Goal: Information Seeking & Learning: Find contact information

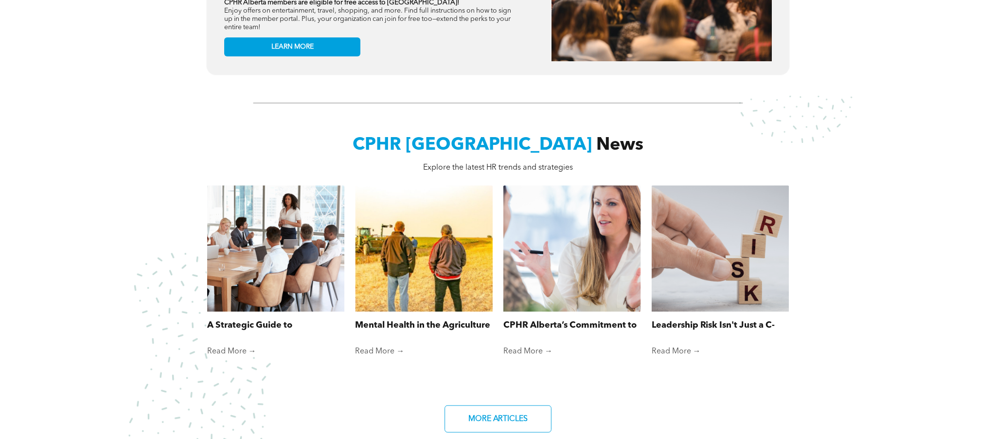
scroll to position [748, 0]
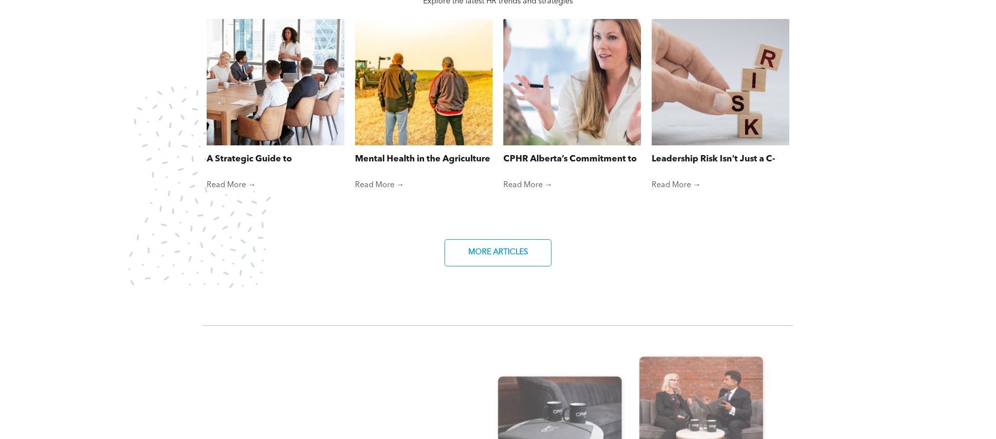
click at [430, 119] on div at bounding box center [424, 82] width 146 height 134
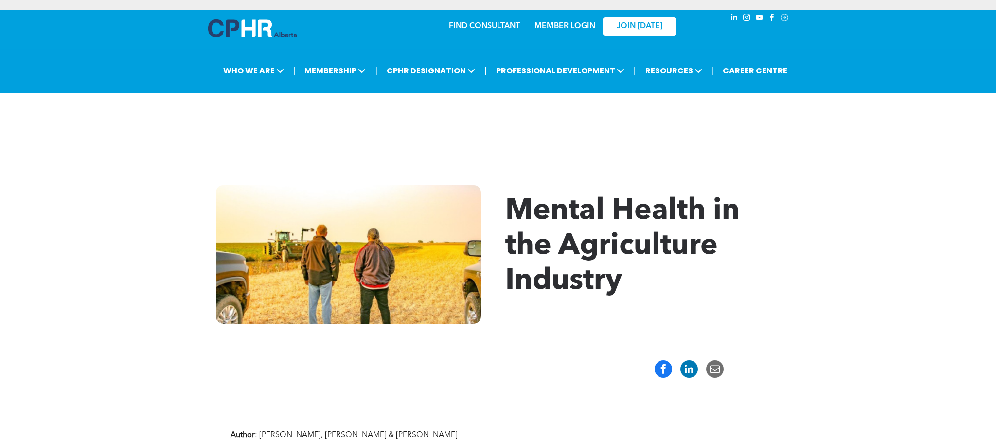
click at [823, 175] on div "Mental Health in the Agriculture Industry" at bounding box center [498, 254] width 996 height 197
click at [486, 27] on link "FIND CONSULTANT" at bounding box center [484, 26] width 71 height 8
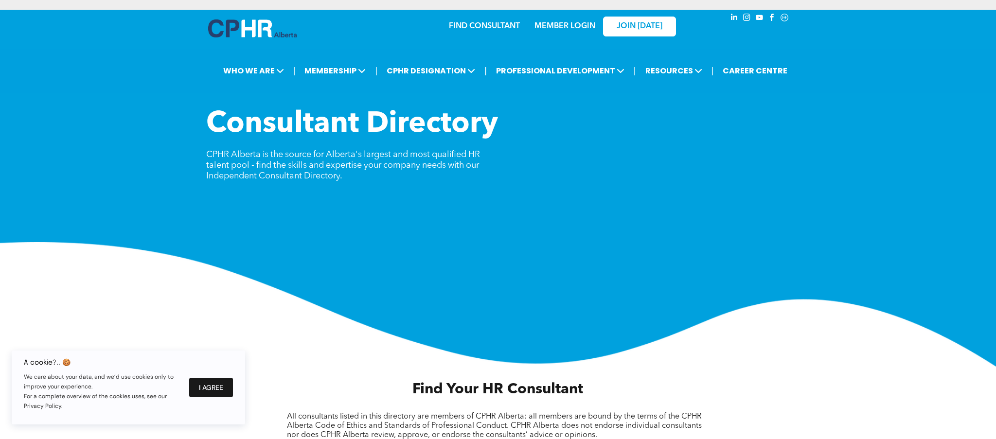
click at [224, 385] on button "I Agree" at bounding box center [211, 387] width 44 height 19
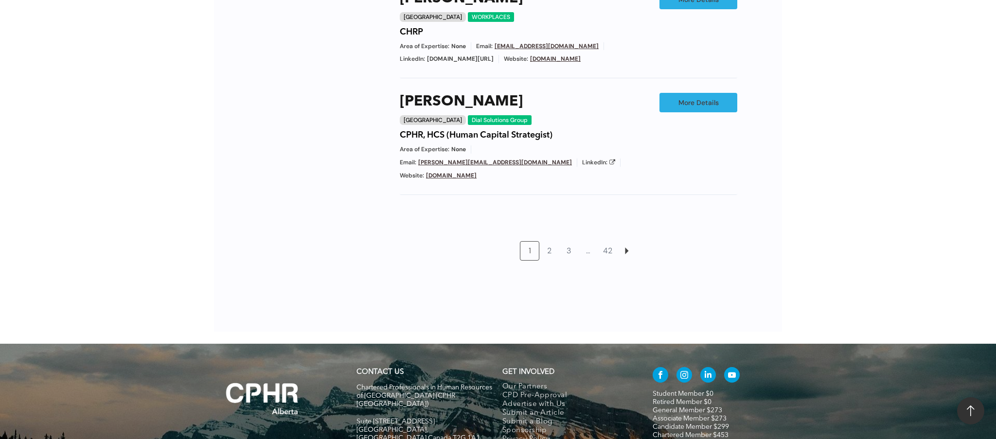
scroll to position [937, 0]
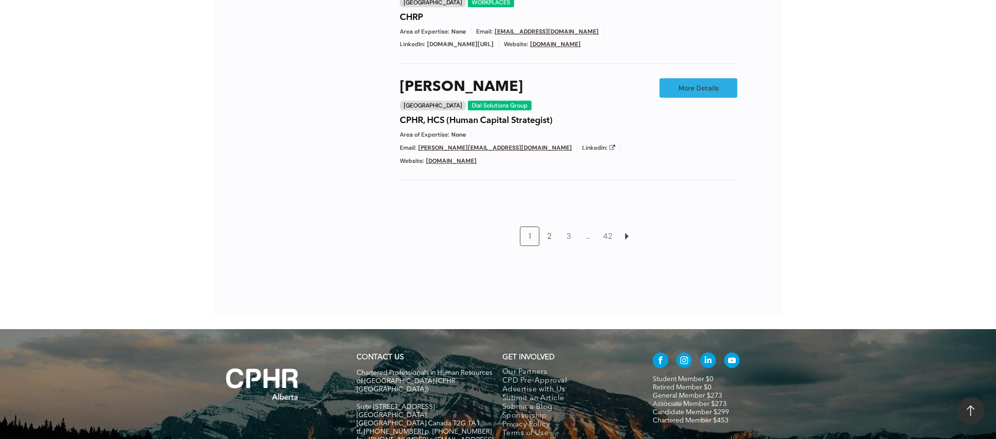
click at [548, 227] on link "2" at bounding box center [549, 236] width 18 height 18
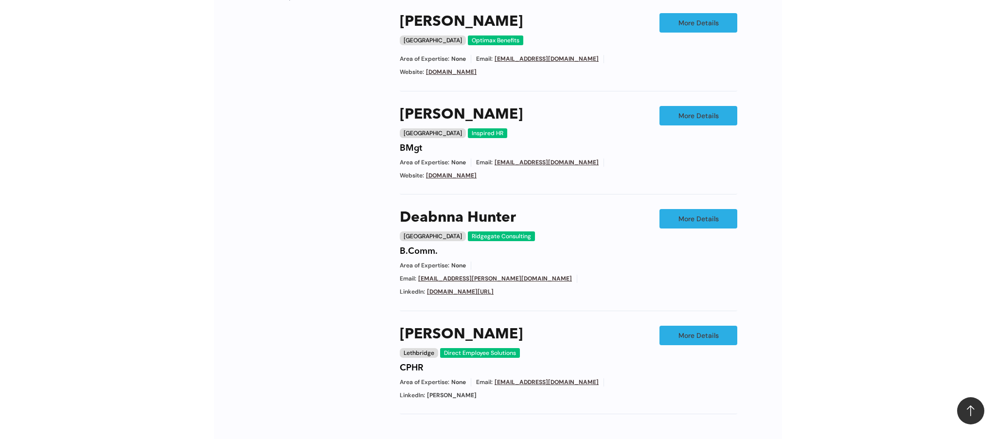
scroll to position [741, 0]
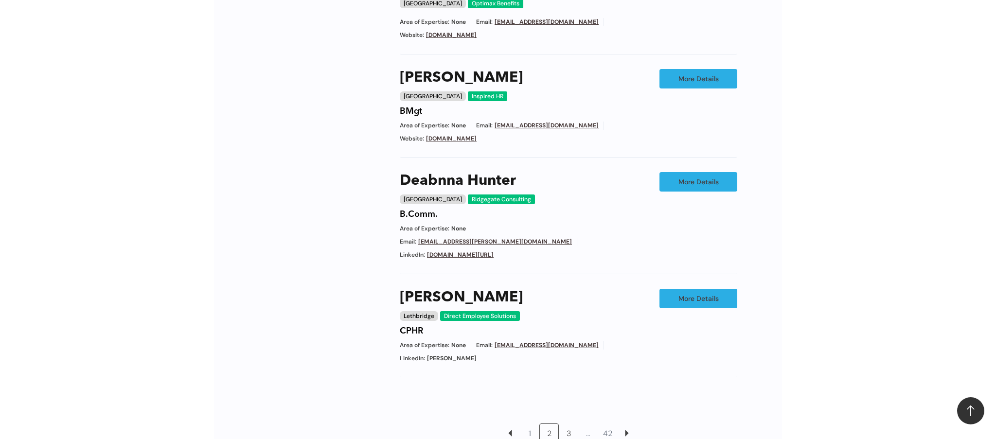
click at [566, 424] on link "3" at bounding box center [568, 433] width 18 height 18
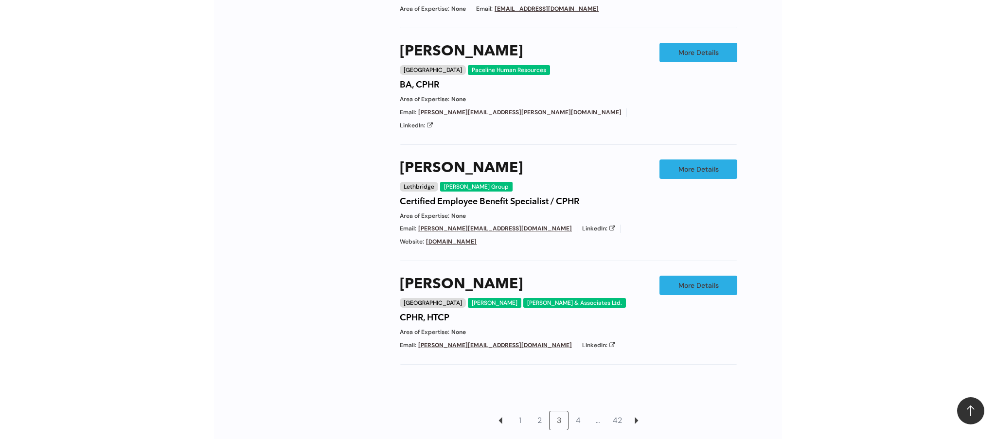
scroll to position [754, 0]
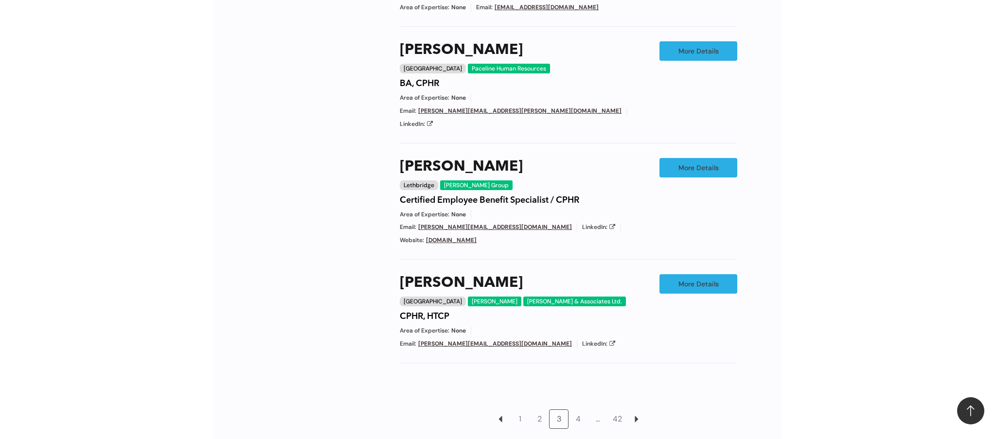
click at [578, 410] on link "4" at bounding box center [578, 419] width 18 height 18
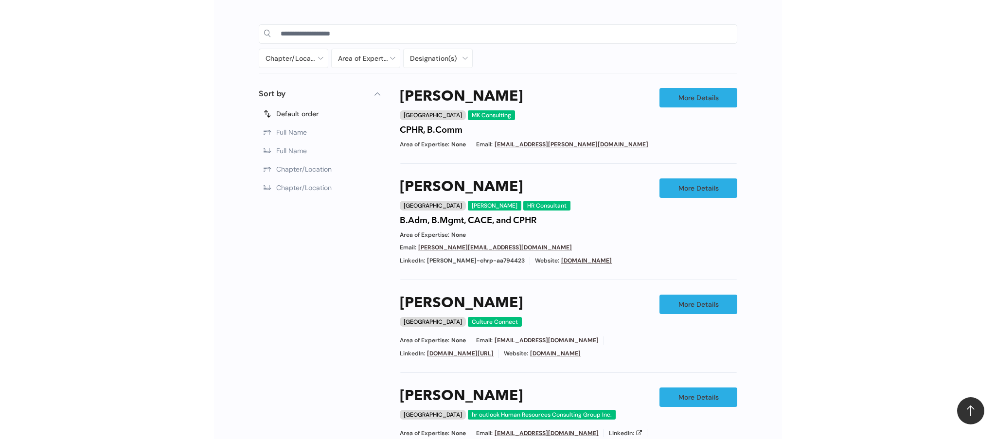
scroll to position [512, 0]
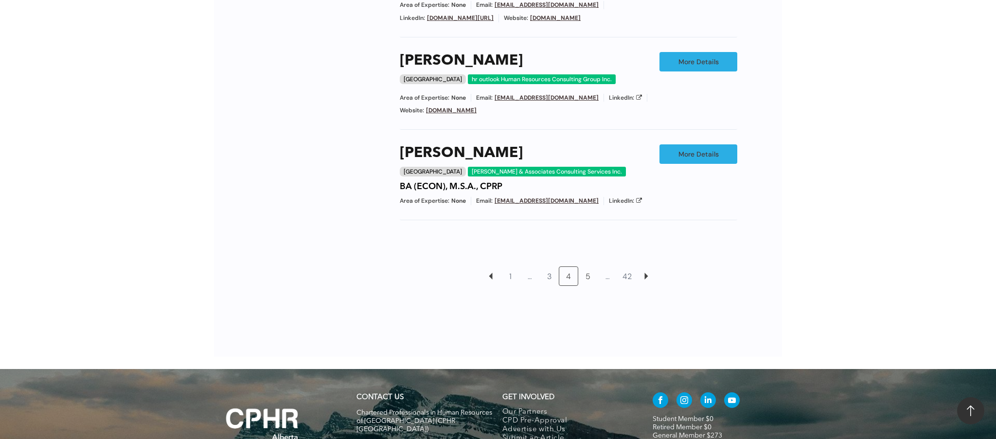
click at [590, 267] on link "5" at bounding box center [588, 276] width 18 height 18
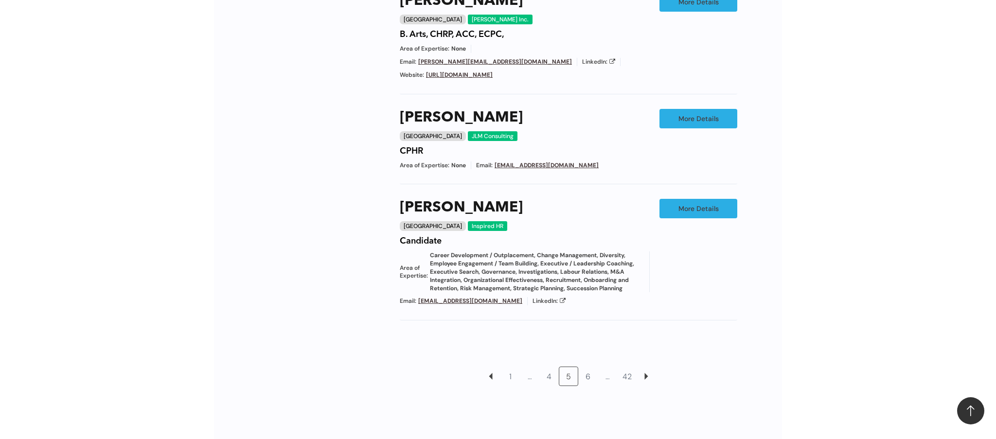
scroll to position [911, 0]
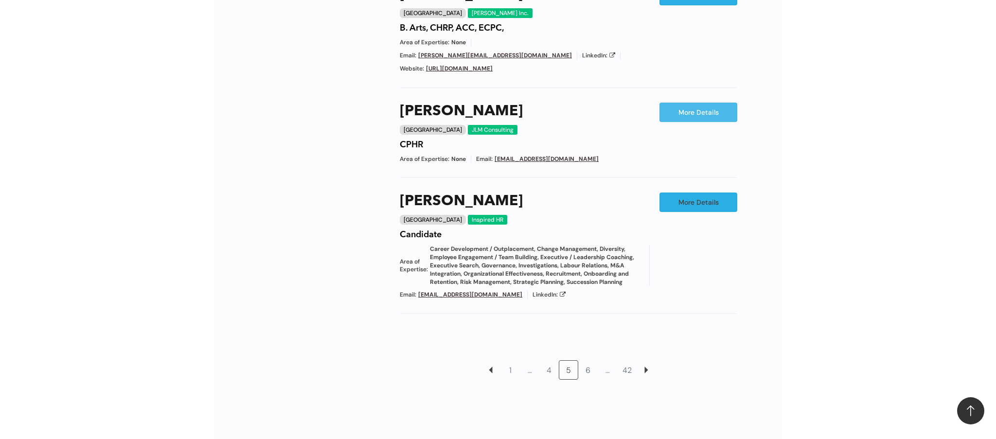
click at [693, 109] on link "More Details" at bounding box center [699, 112] width 78 height 19
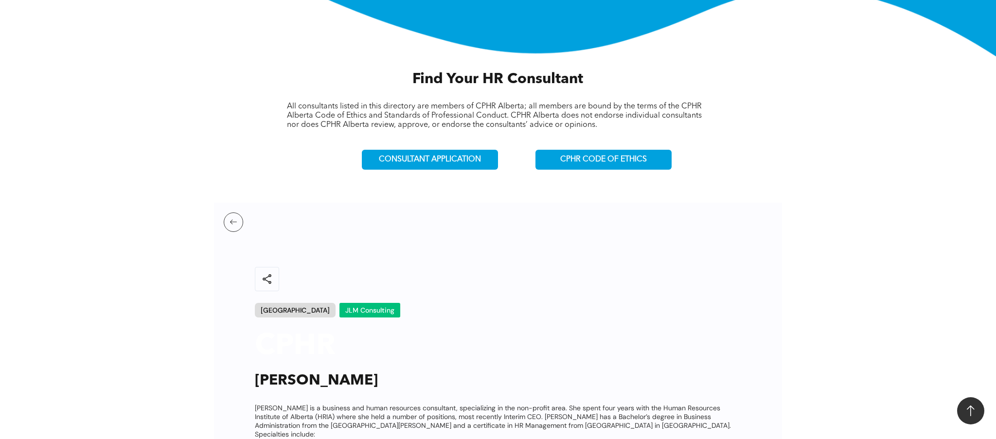
scroll to position [306, 0]
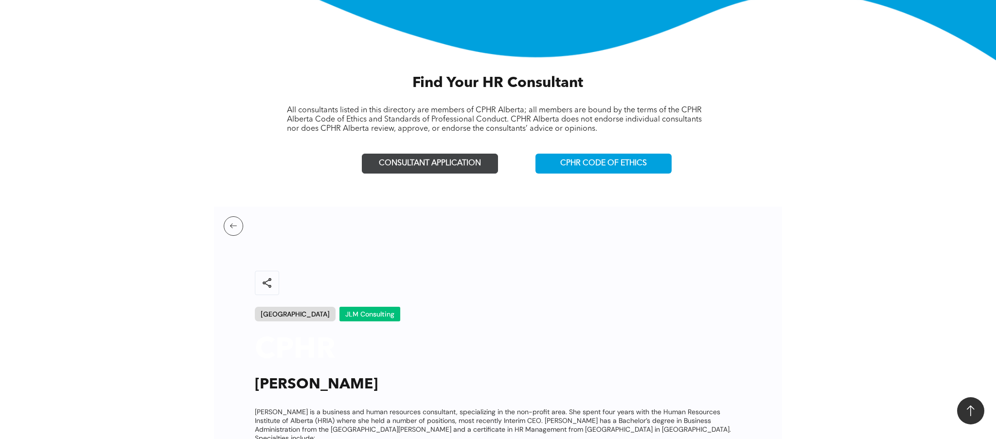
click at [441, 160] on span "CONSULTANT APPLICATION" at bounding box center [430, 163] width 102 height 9
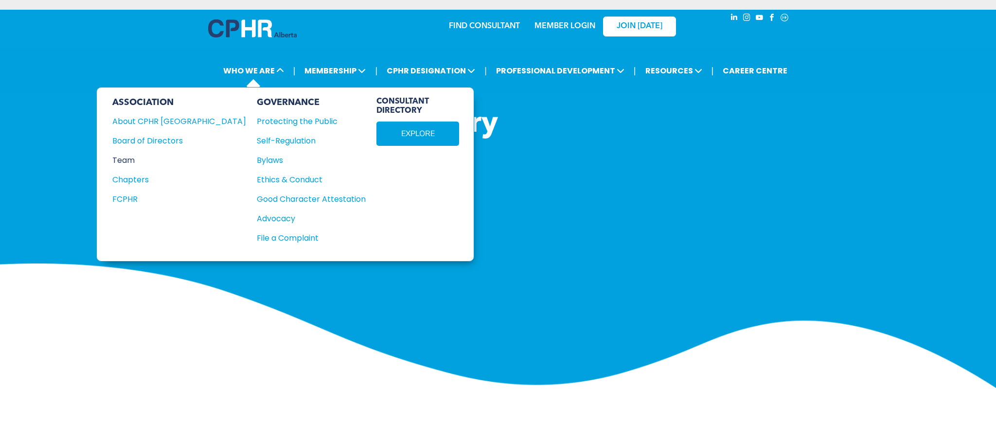
click at [138, 159] on div "Team" at bounding box center [172, 160] width 121 height 12
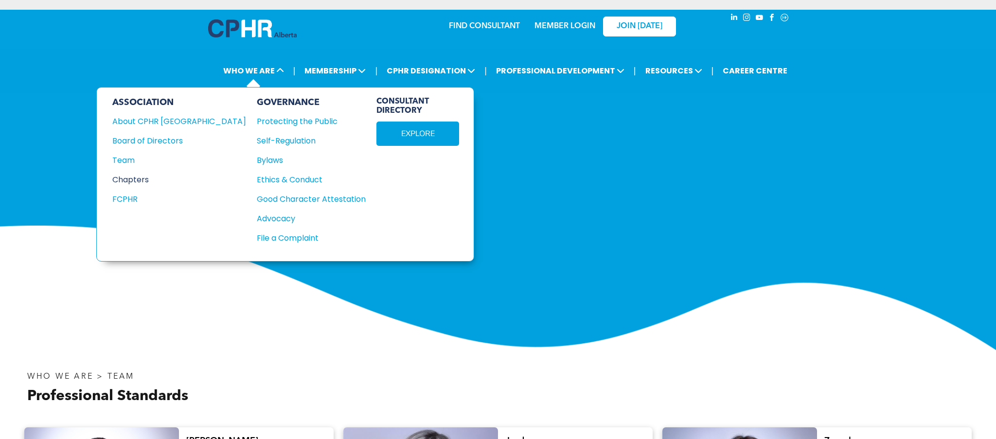
click at [146, 179] on div "Chapters" at bounding box center [172, 180] width 121 height 12
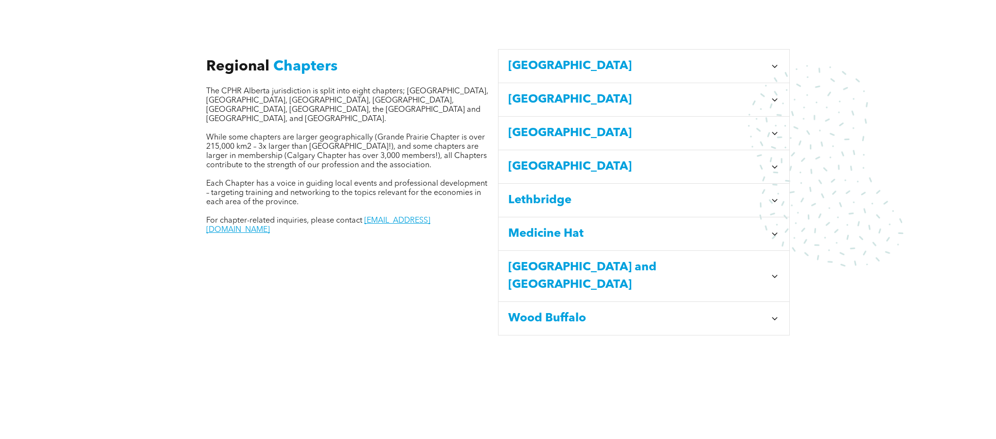
scroll to position [372, 0]
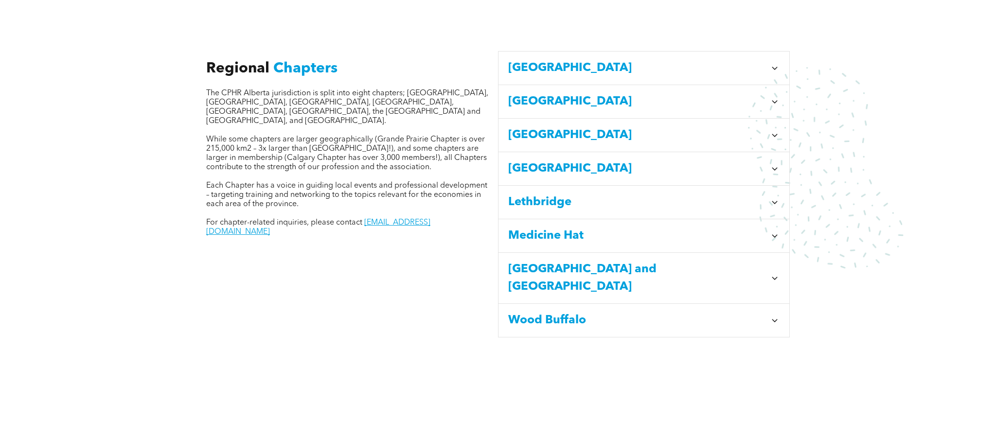
click at [593, 93] on span "Central Alberta" at bounding box center [637, 102] width 258 height 18
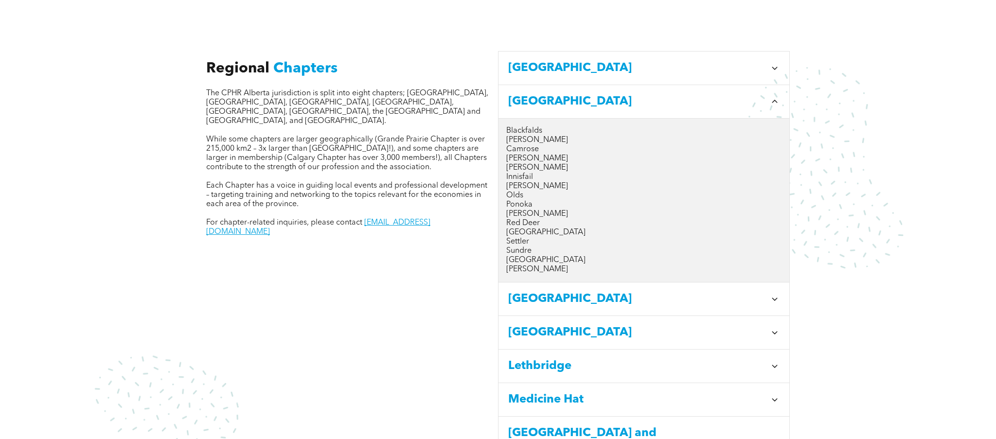
click at [555, 290] on span "Edmonton" at bounding box center [637, 299] width 258 height 18
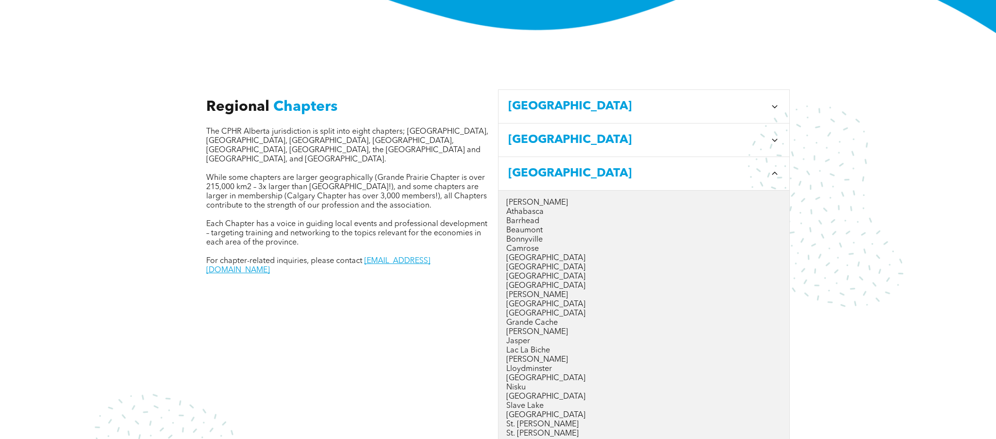
scroll to position [329, 0]
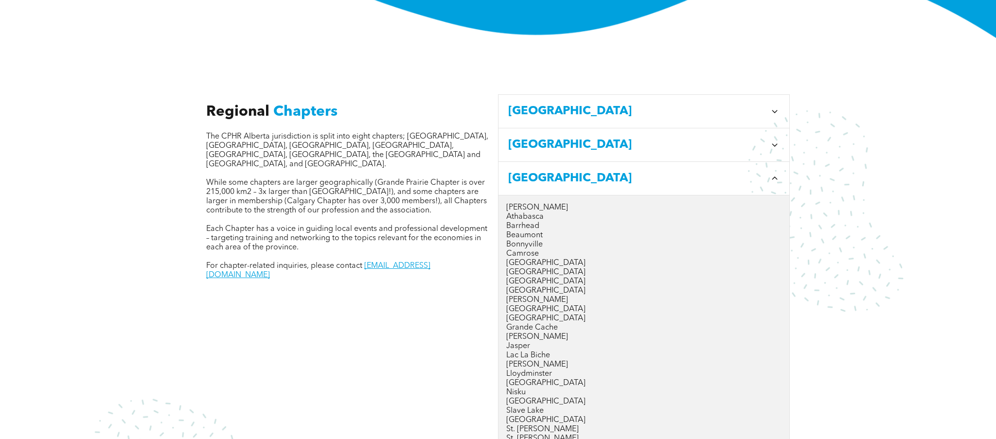
click at [573, 136] on span "Central Alberta" at bounding box center [637, 145] width 258 height 18
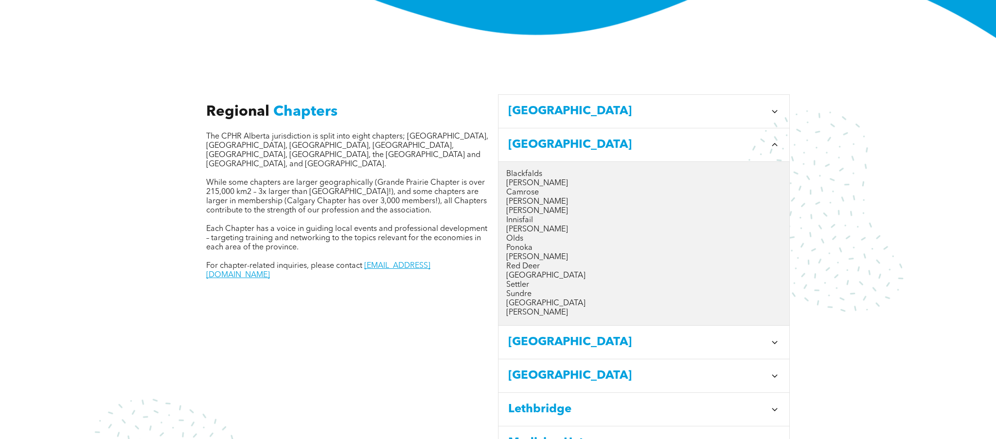
click at [558, 334] on span "Edmonton" at bounding box center [637, 343] width 258 height 18
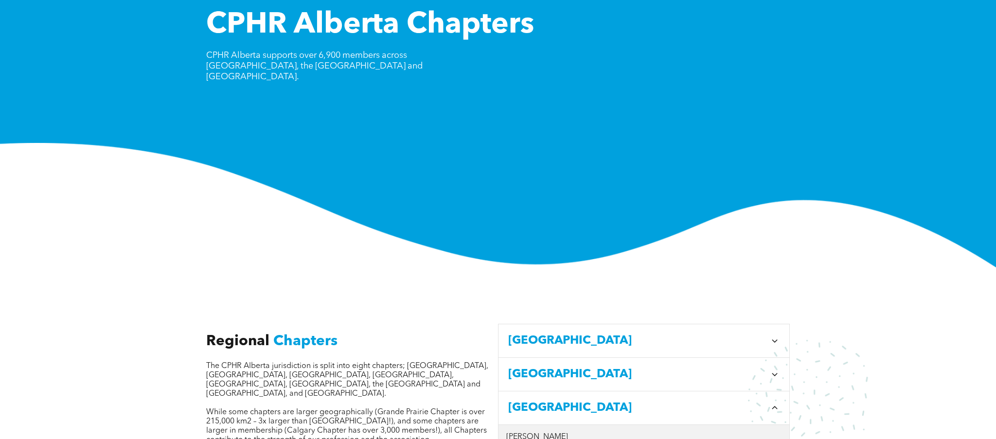
scroll to position [0, 0]
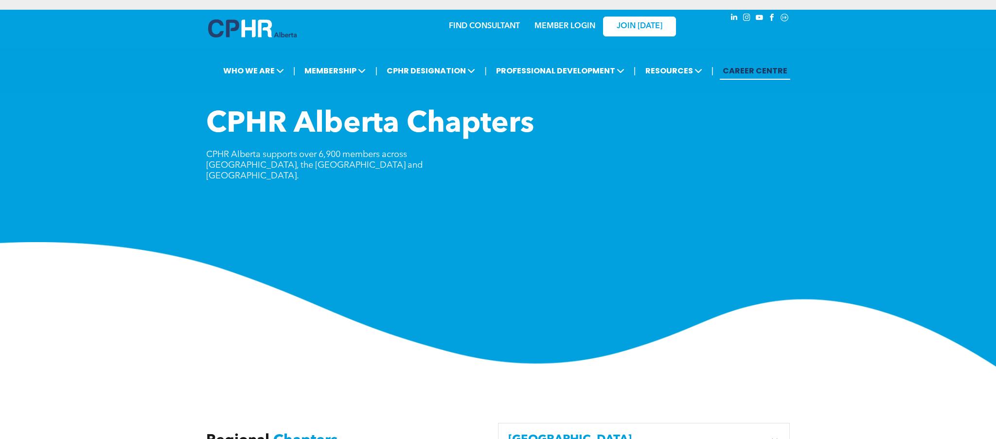
click at [769, 74] on link "CAREER CENTRE" at bounding box center [755, 71] width 71 height 18
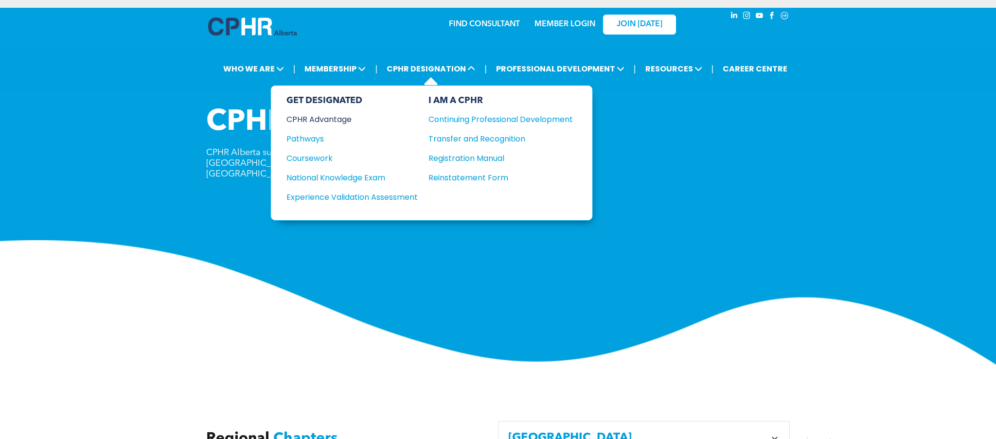
click at [341, 117] on div "CPHR Advantage" at bounding box center [346, 119] width 118 height 12
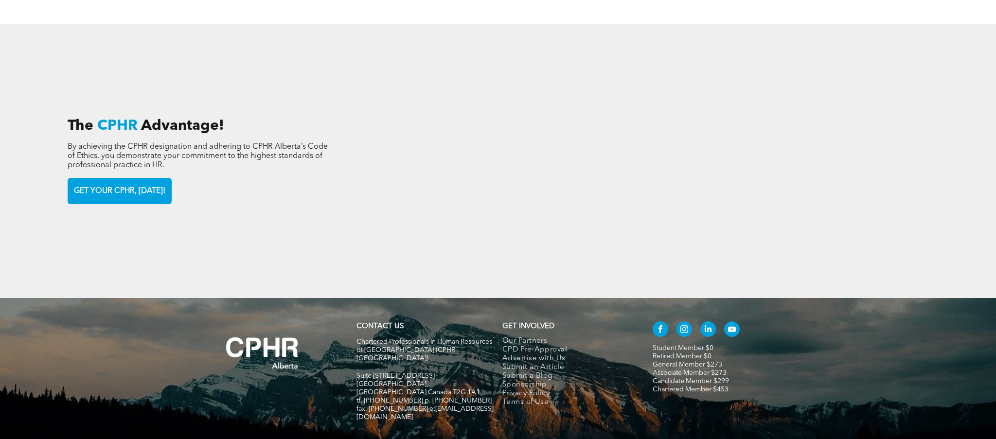
scroll to position [1594, 0]
